Goal: Use online tool/utility: Utilize a website feature to perform a specific function

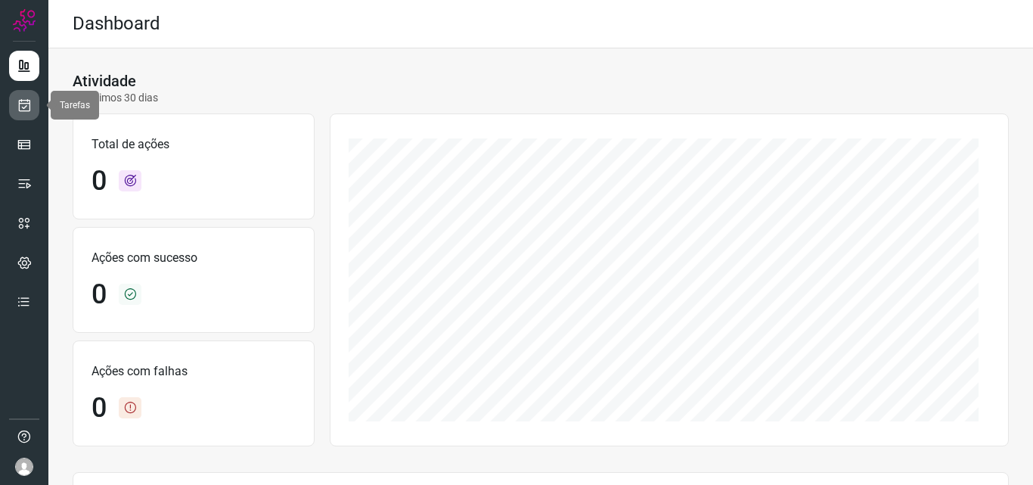
click at [16, 110] on link at bounding box center [24, 105] width 30 height 30
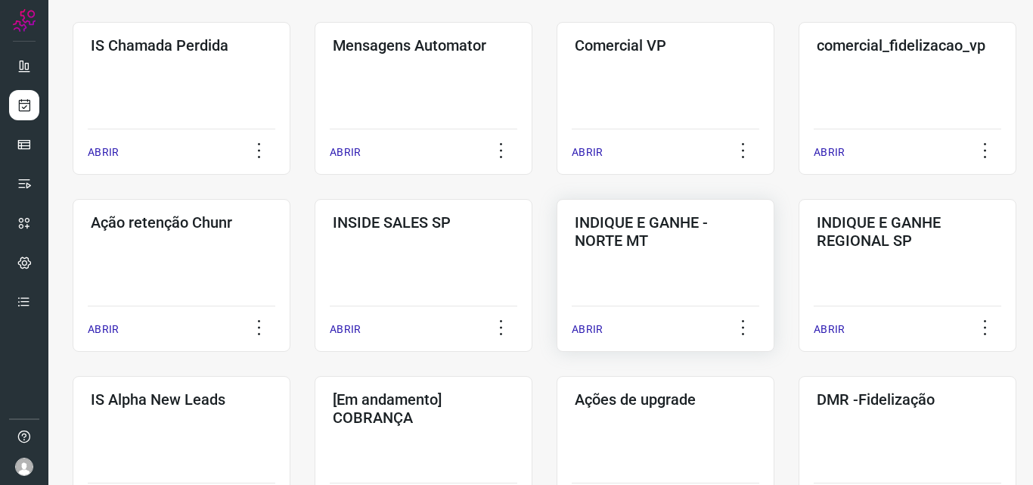
scroll to position [303, 0]
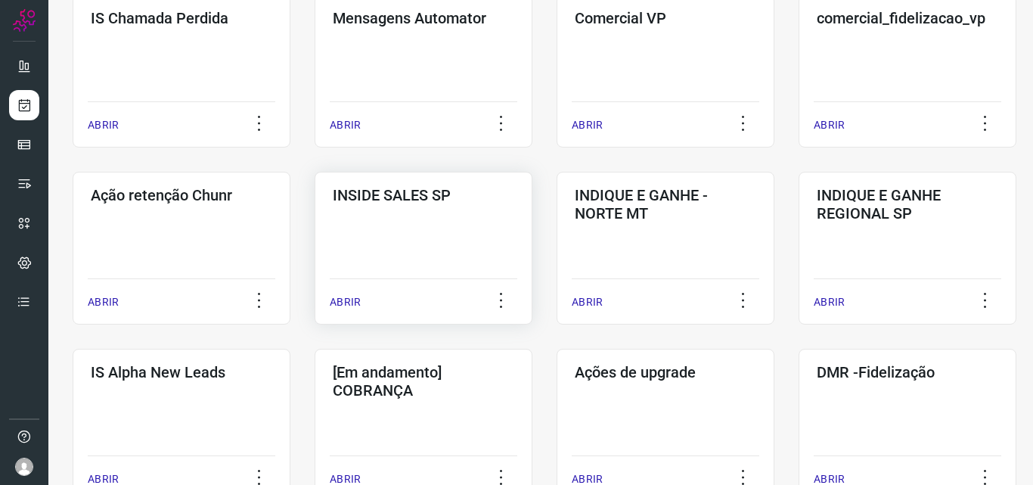
click at [334, 302] on p "ABRIR" at bounding box center [345, 302] width 31 height 16
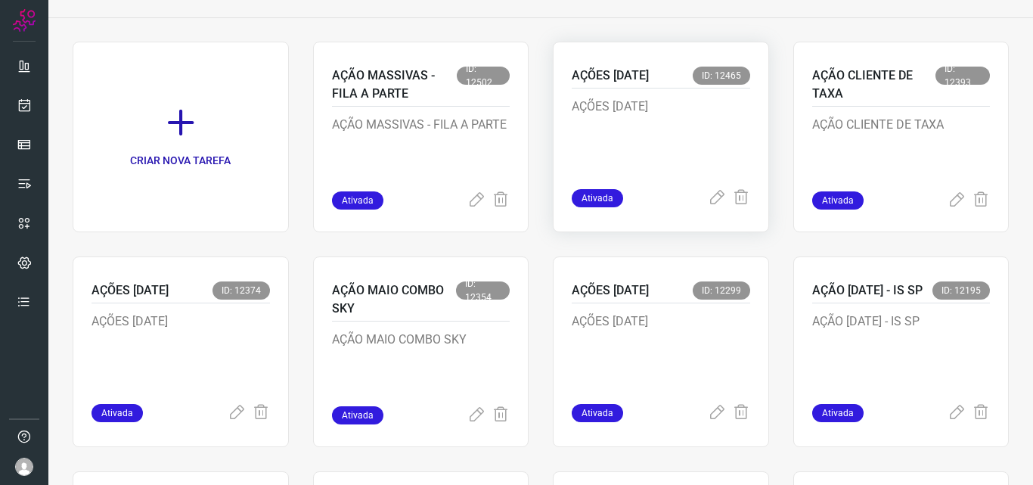
click at [598, 195] on span "Ativada" at bounding box center [597, 198] width 51 height 18
click at [708, 199] on icon at bounding box center [717, 198] width 18 height 18
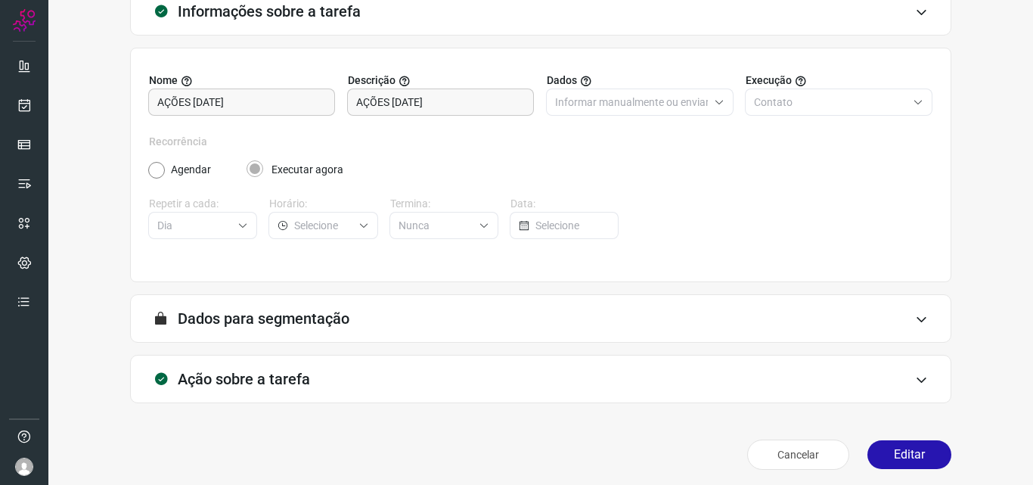
scroll to position [106, 0]
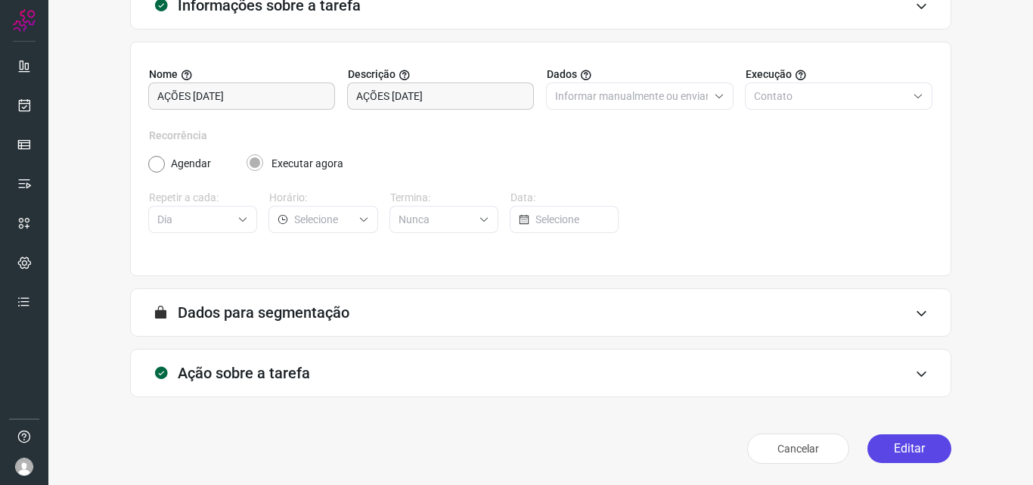
click at [908, 450] on button "Editar" at bounding box center [910, 448] width 84 height 29
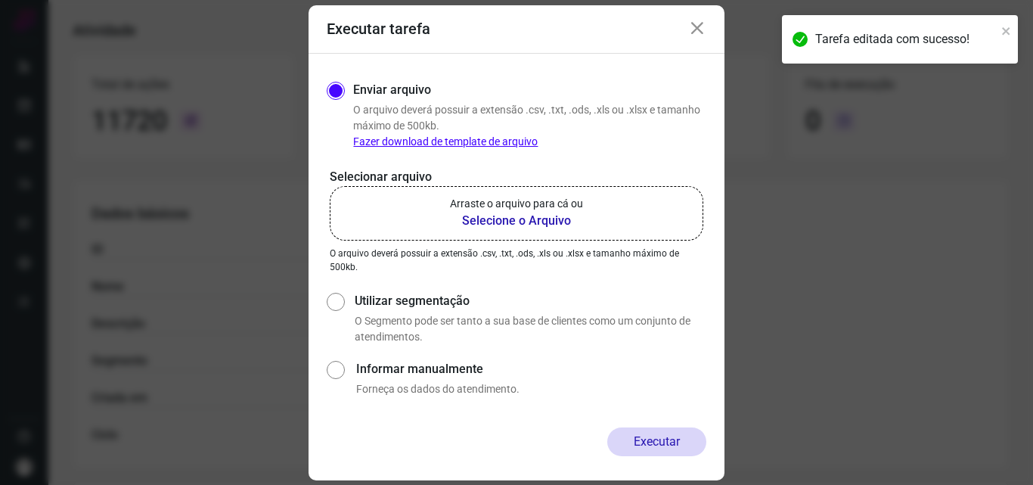
click at [693, 28] on icon at bounding box center [697, 29] width 18 height 18
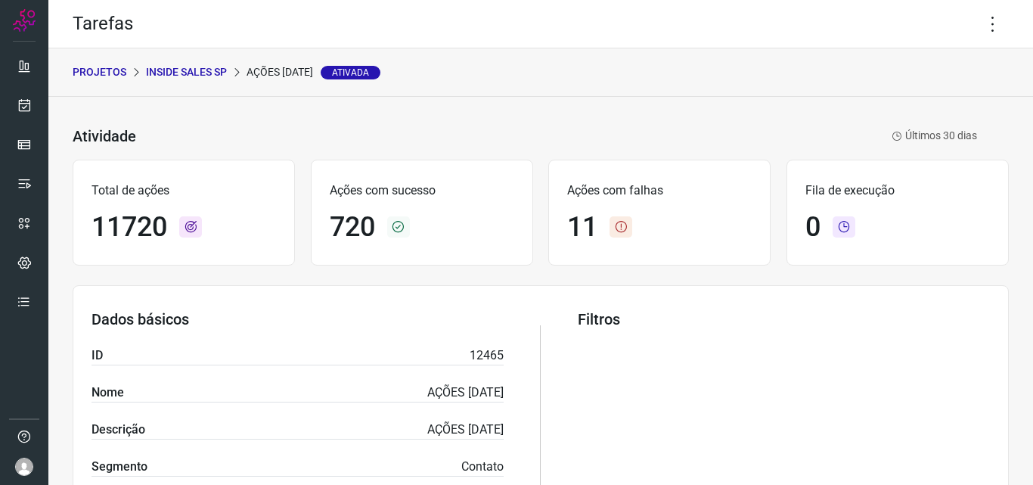
drag, startPoint x: 282, startPoint y: 74, endPoint x: 190, endPoint y: 74, distance: 92.3
click at [281, 74] on p "AÇÕES [DATE] Ativada" at bounding box center [314, 72] width 134 height 16
click at [178, 73] on p "INSIDE SALES SP" at bounding box center [186, 72] width 81 height 16
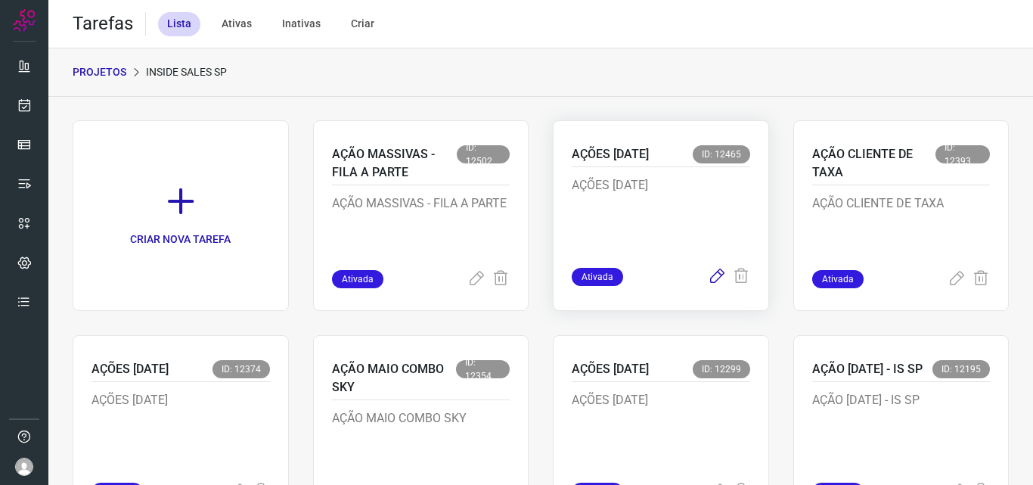
click at [710, 278] on icon at bounding box center [717, 277] width 18 height 18
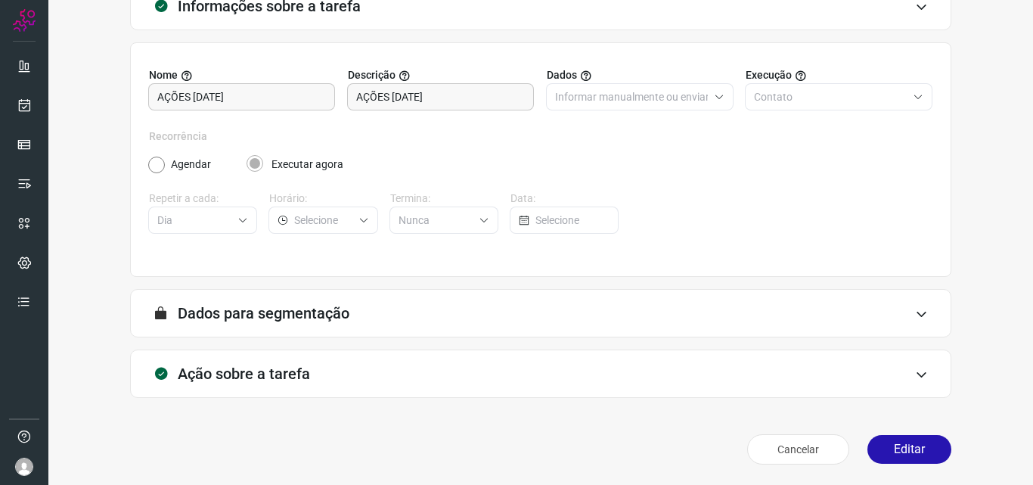
scroll to position [106, 0]
click at [887, 442] on button "Editar" at bounding box center [910, 448] width 84 height 29
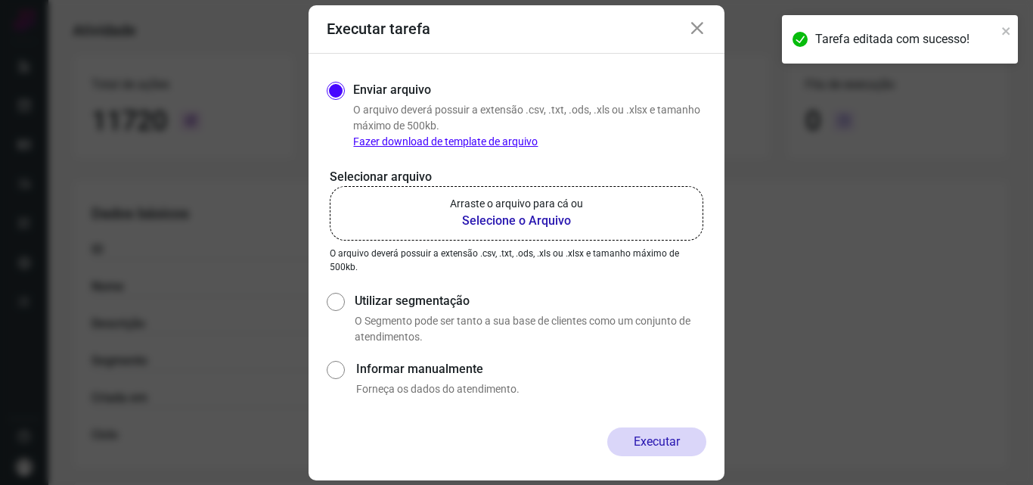
click at [536, 216] on b "Selecione o Arquivo" at bounding box center [516, 221] width 133 height 18
click at [0, 0] on input "Arraste o arquivo para cá ou Selecione o Arquivo" at bounding box center [0, 0] width 0 height 0
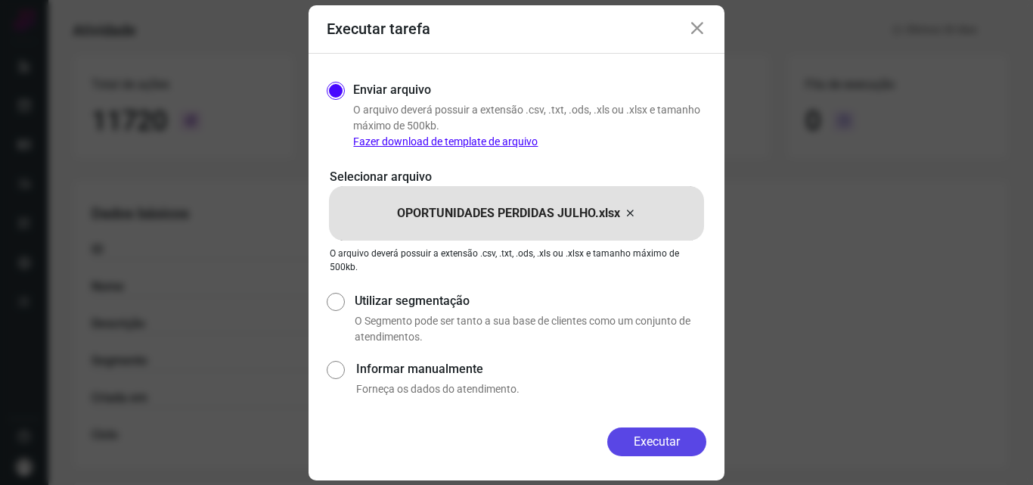
click at [680, 443] on button "Executar" at bounding box center [656, 441] width 99 height 29
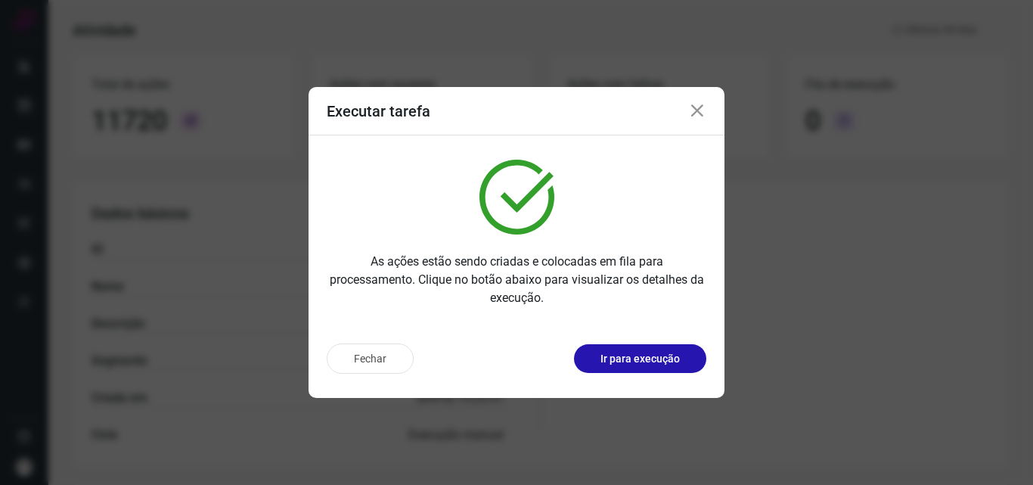
click at [716, 105] on div "Executar tarefa" at bounding box center [517, 111] width 416 height 48
click at [702, 111] on icon at bounding box center [697, 111] width 18 height 18
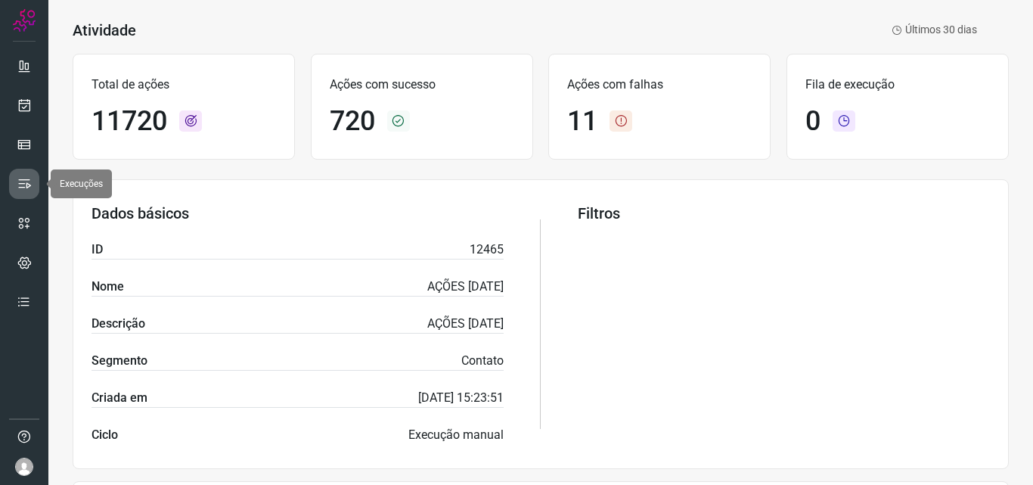
click at [26, 184] on icon at bounding box center [24, 183] width 15 height 15
